Goal: Task Accomplishment & Management: Use online tool/utility

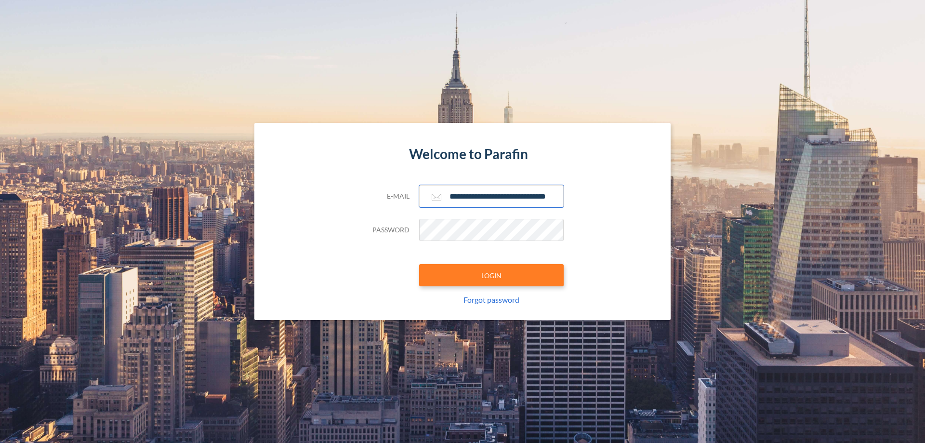
type input "**********"
click at [491, 275] on button "LOGIN" at bounding box center [491, 275] width 144 height 22
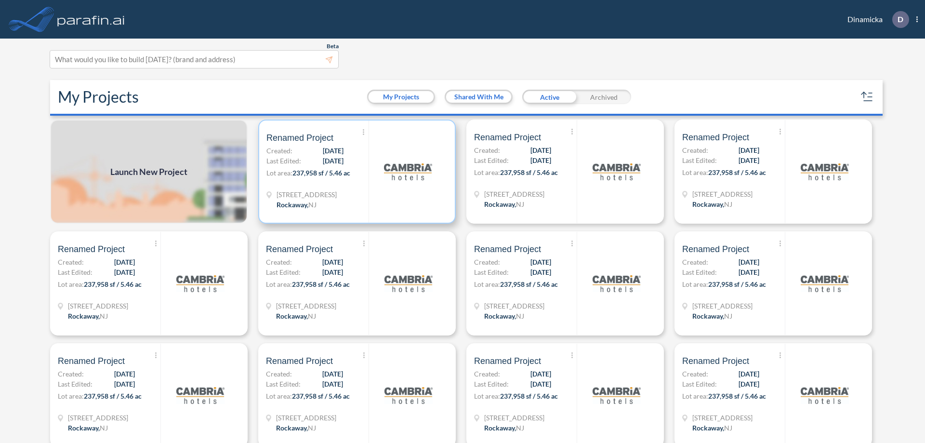
scroll to position [2, 0]
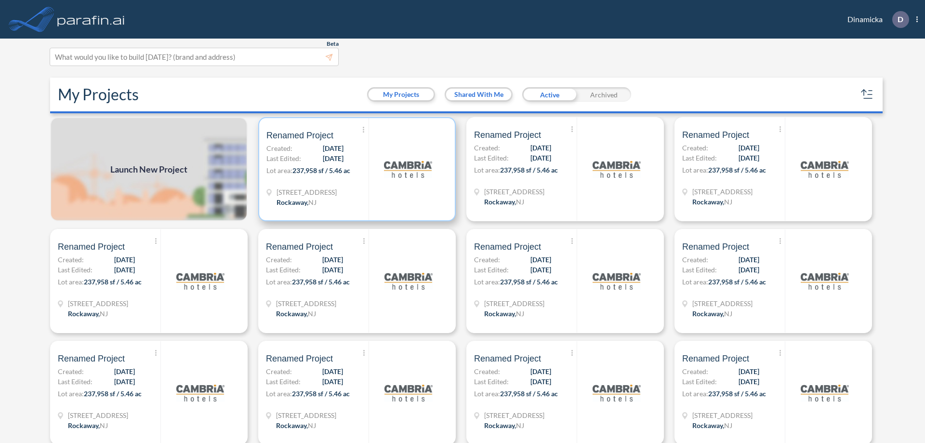
click at [355, 169] on p "Lot area: 237,958 sf / 5.46 ac" at bounding box center [317, 172] width 102 height 14
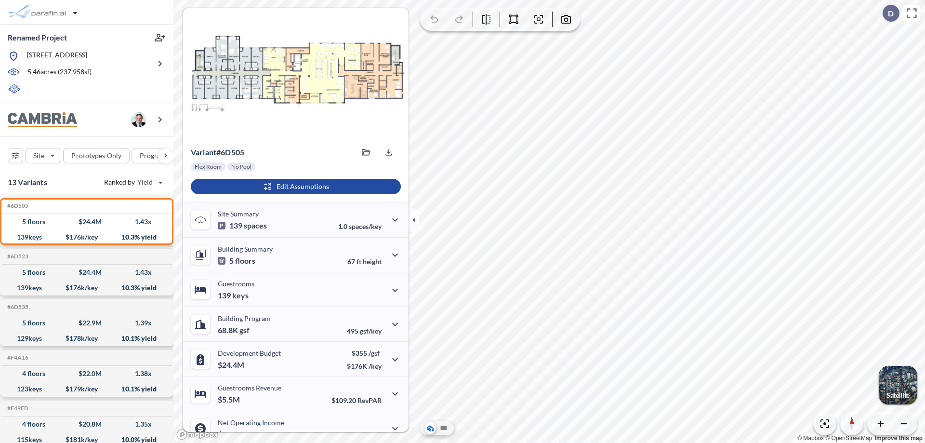
scroll to position [49, 0]
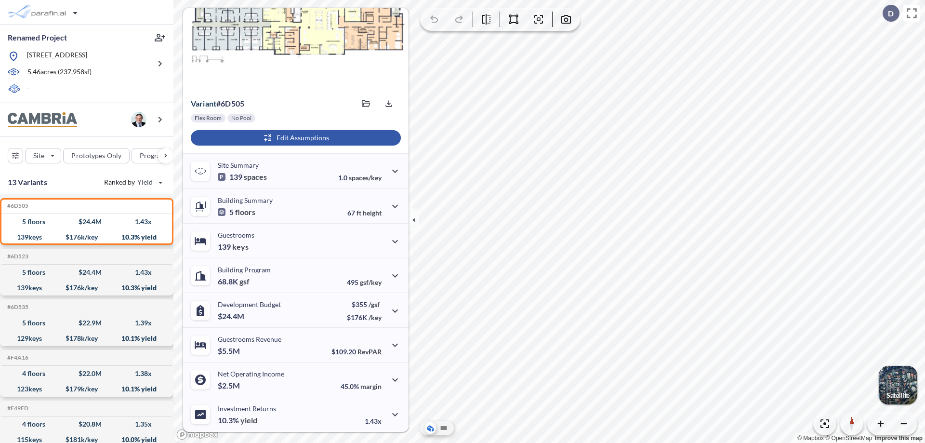
click at [294, 138] on div "button" at bounding box center [296, 137] width 210 height 15
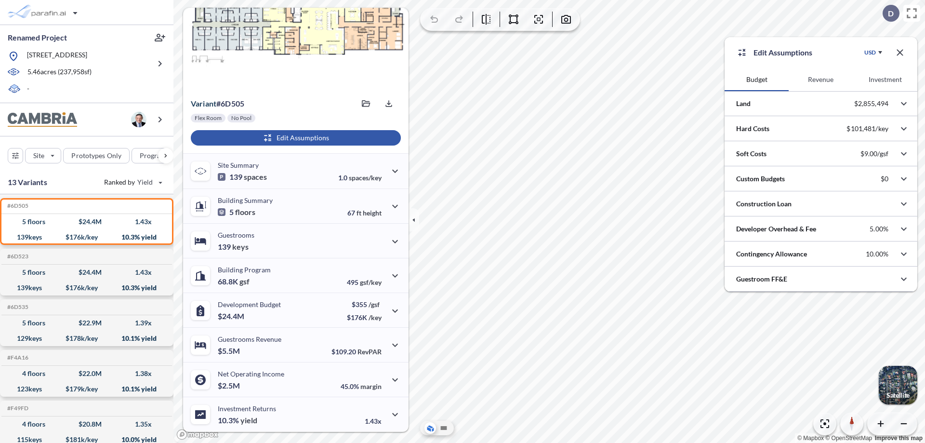
click at [820, 79] on button "Revenue" at bounding box center [820, 79] width 64 height 23
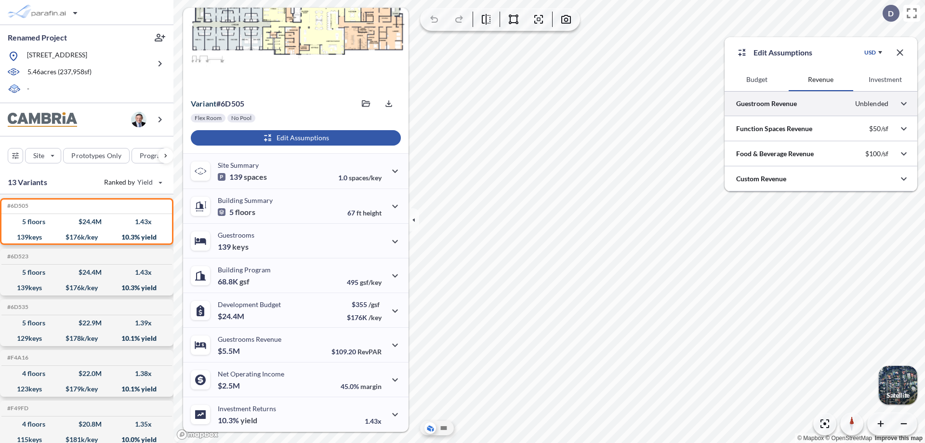
click at [821, 104] on div at bounding box center [820, 103] width 193 height 25
